Goal: Check status: Check status

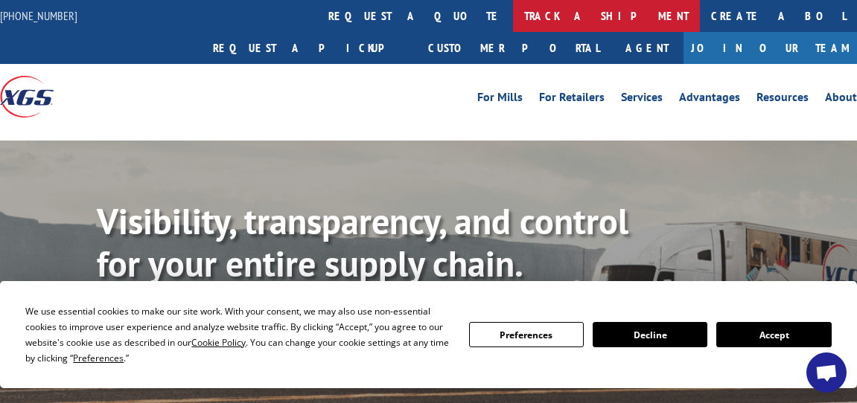
click at [513, 9] on link "track a shipment" at bounding box center [606, 16] width 187 height 32
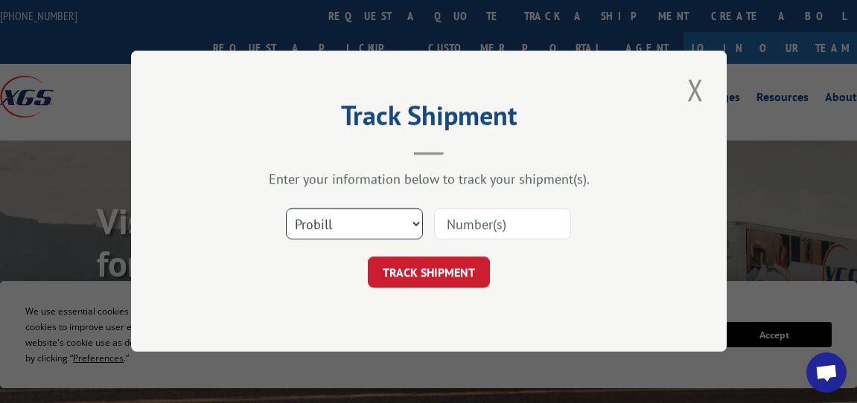
click at [342, 216] on select "Select category... Probill BOL PO" at bounding box center [354, 224] width 137 height 31
select select "po"
click at [286, 209] on select "Select category... Probill BOL PO" at bounding box center [354, 224] width 137 height 31
click at [476, 226] on input at bounding box center [502, 224] width 137 height 31
type input "44505041"
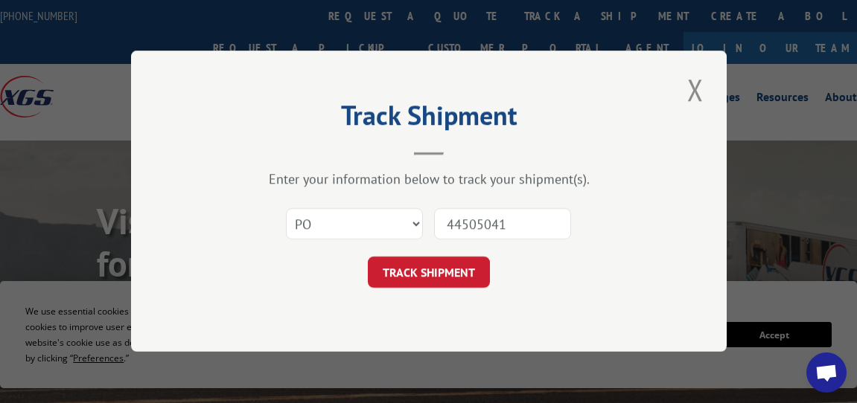
click button "TRACK SHIPMENT" at bounding box center [429, 273] width 122 height 31
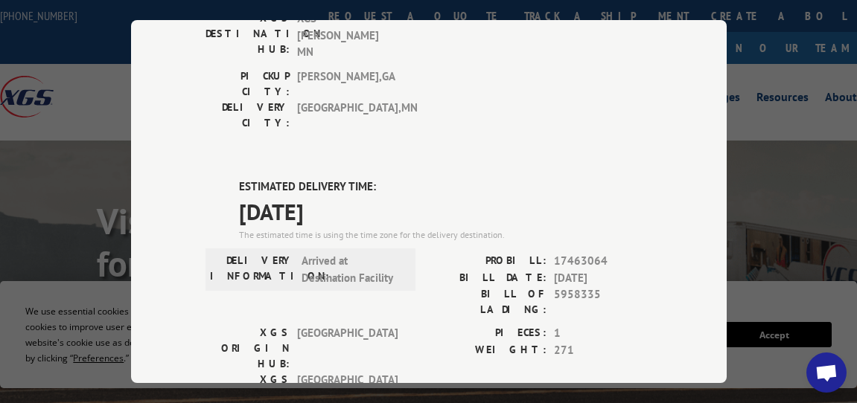
scroll to position [260, 0]
